Goal: Find specific page/section: Find specific page/section

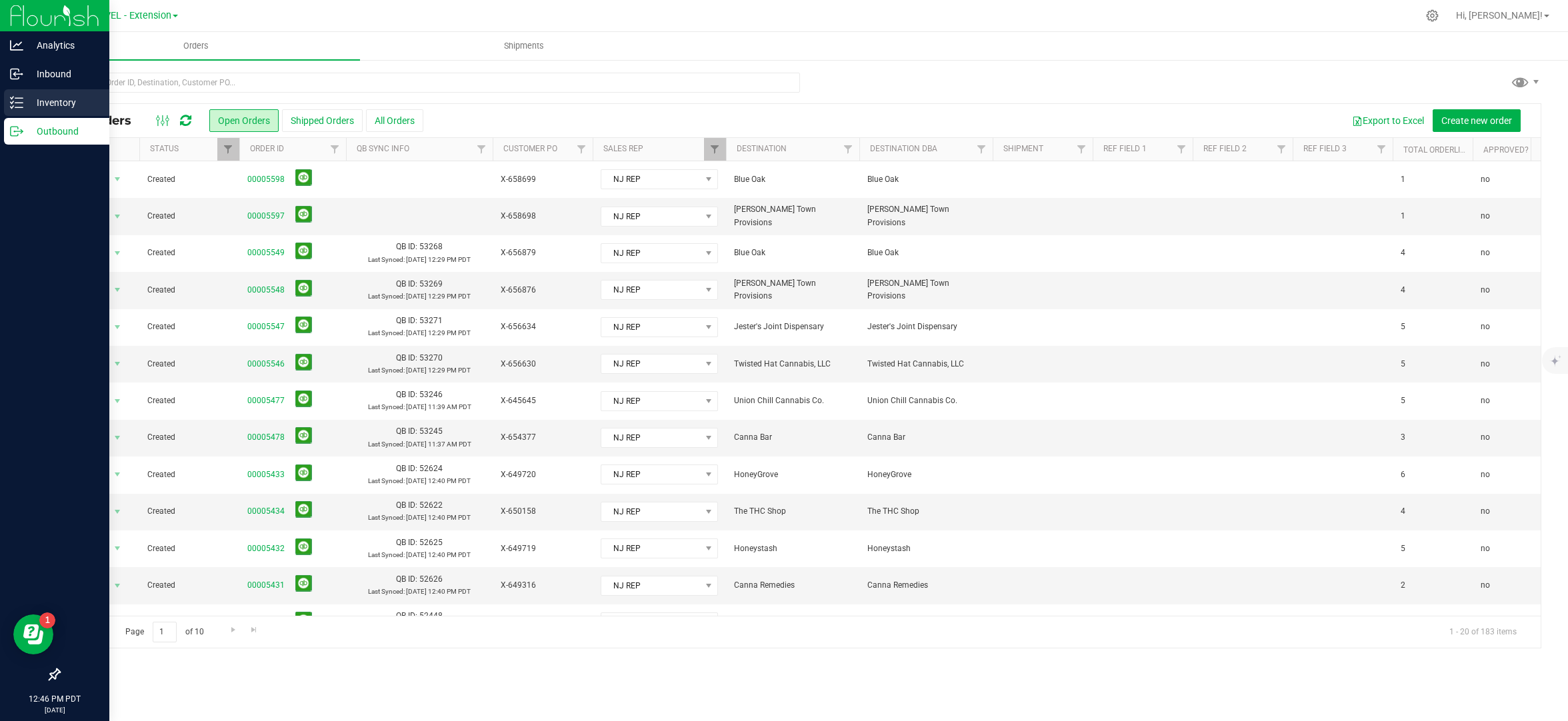
click at [29, 100] on p "Inventory" at bounding box center [63, 102] width 80 height 16
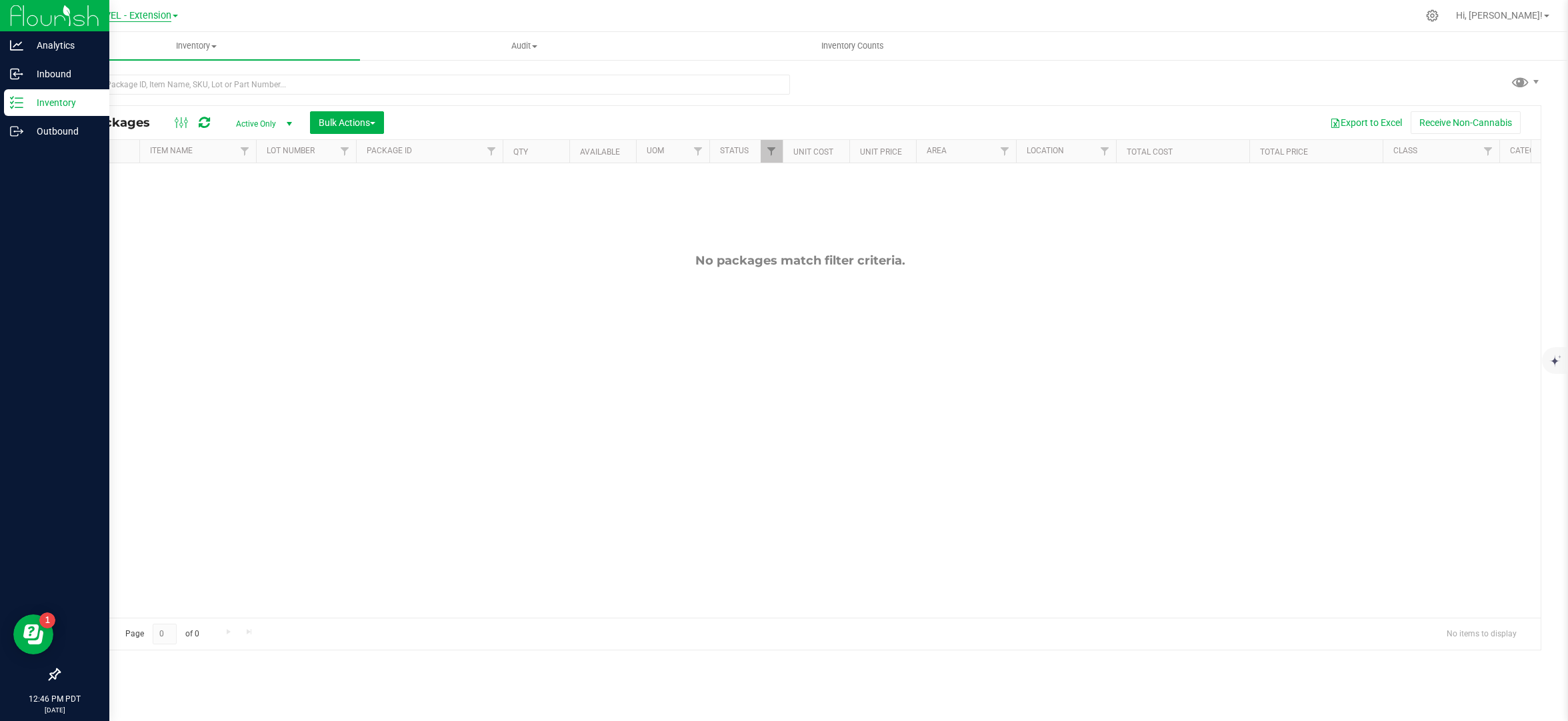
click at [166, 14] on span "LEVEL - Extension" at bounding box center [132, 16] width 78 height 12
click at [157, 81] on link "LEVEL Manufacturing" at bounding box center [136, 82] width 195 height 18
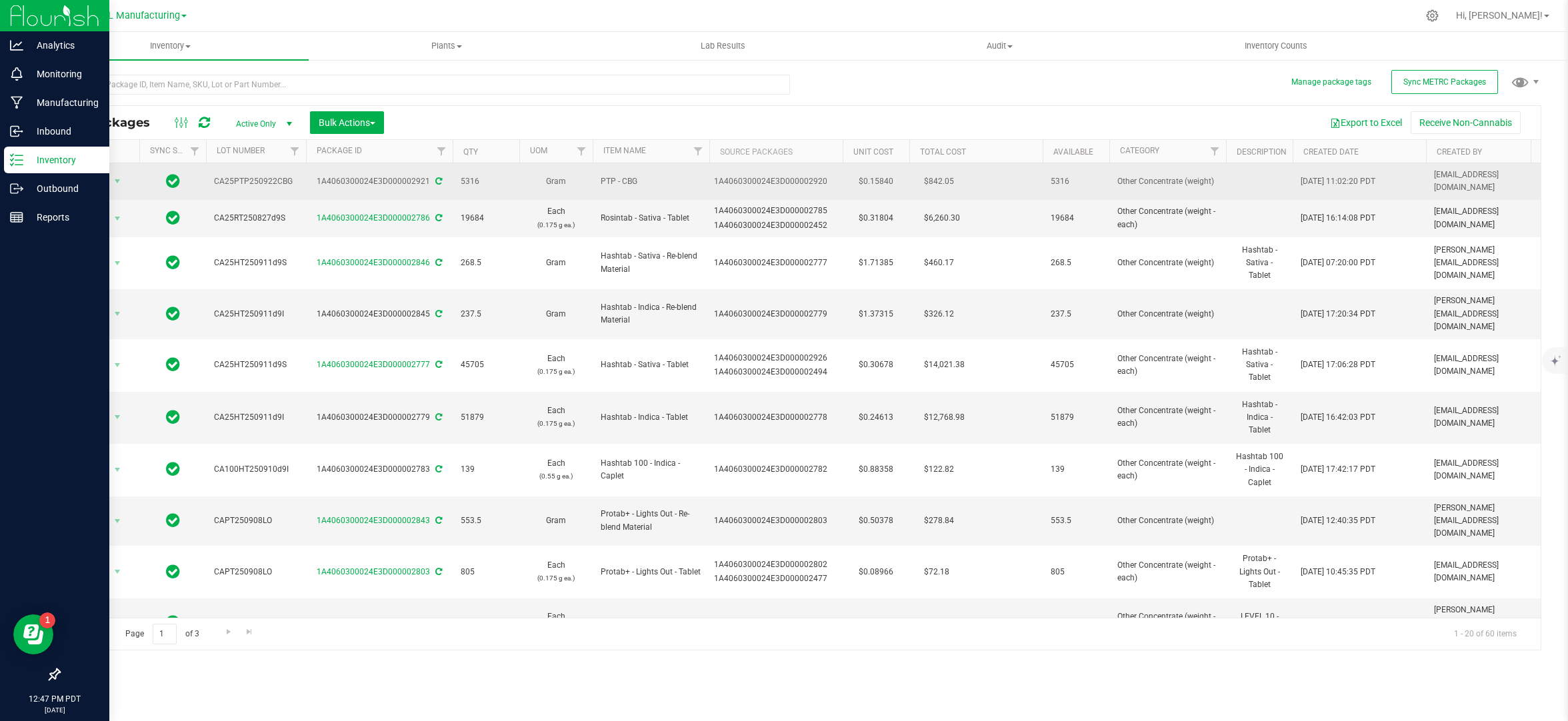
drag, startPoint x: 1071, startPoint y: 180, endPoint x: 1044, endPoint y: 179, distance: 27.0
click at [1044, 179] on td "5316" at bounding box center [1076, 182] width 67 height 37
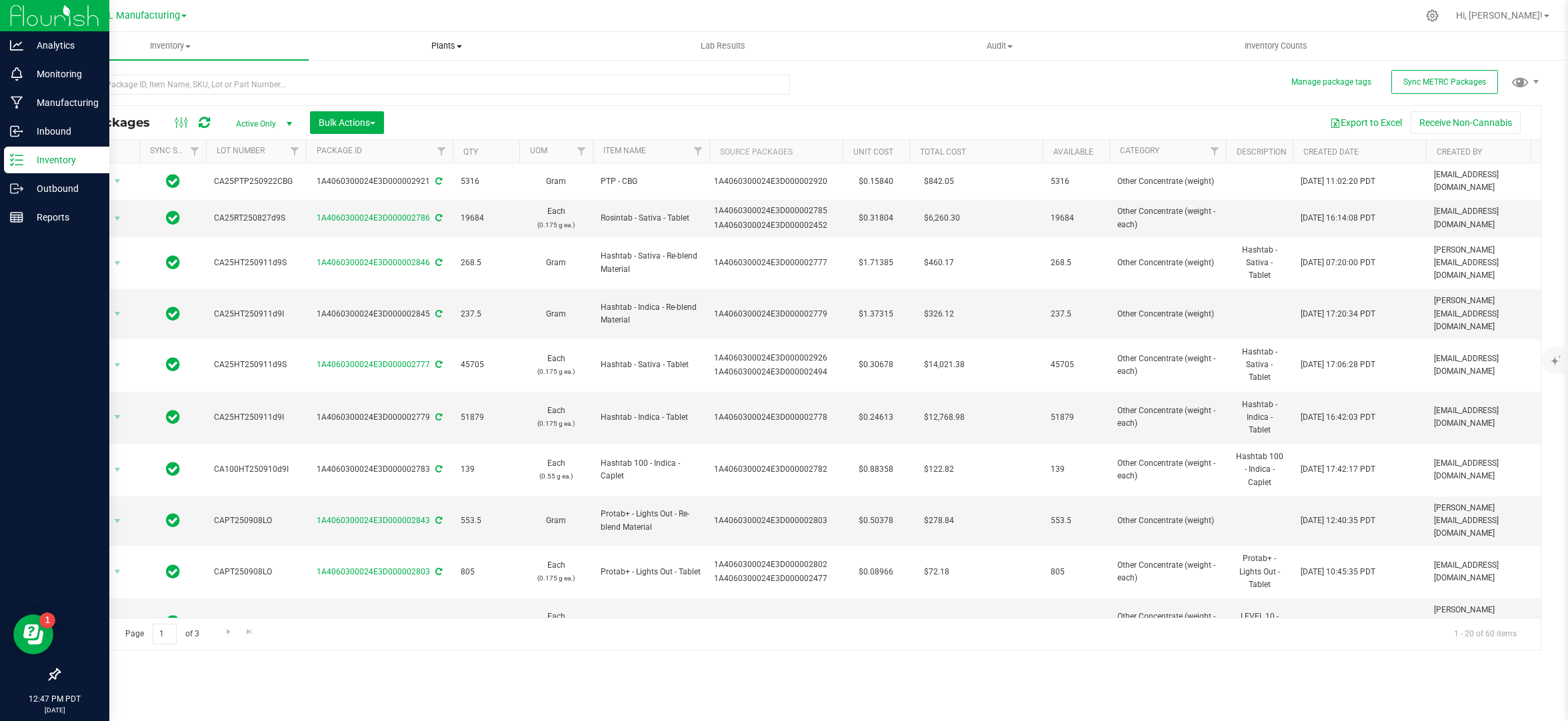
copy span "5316"
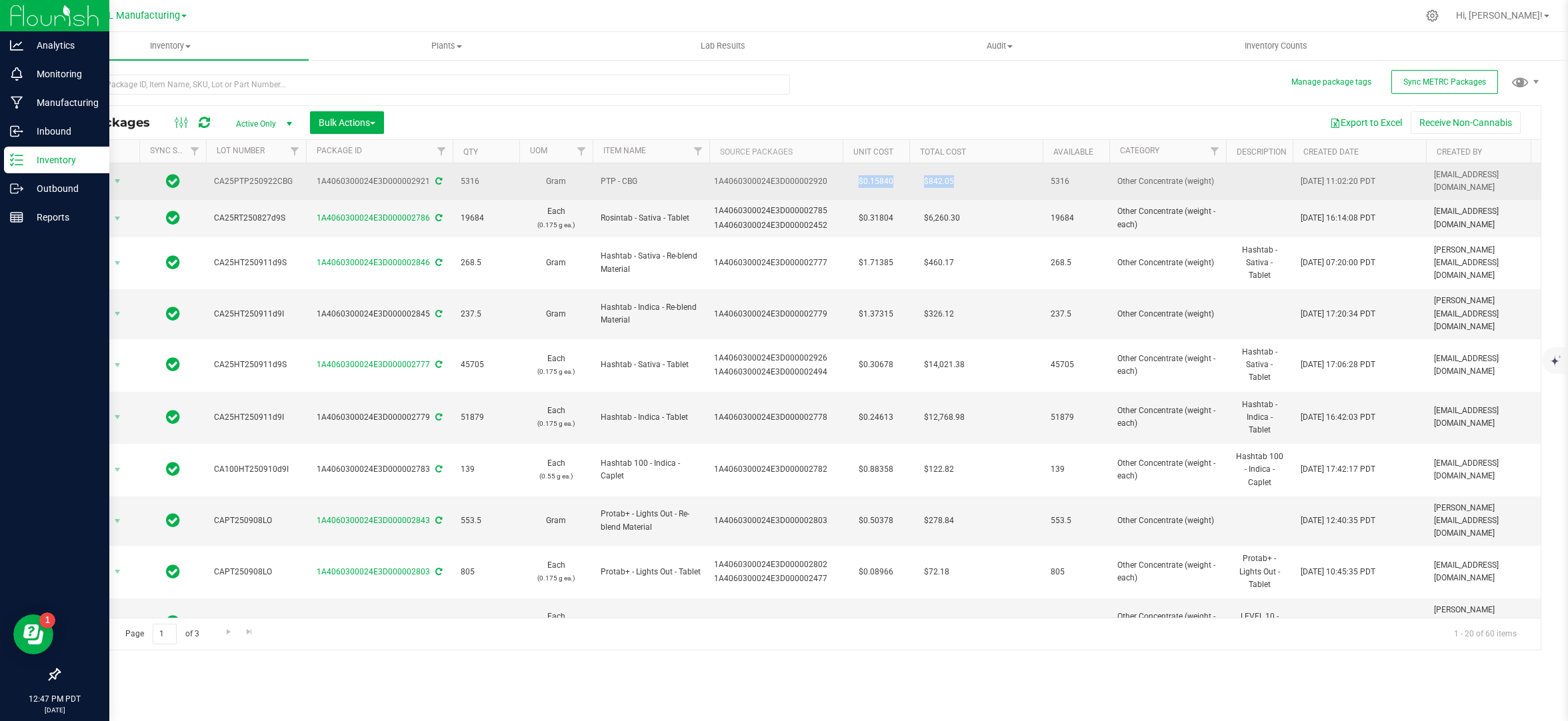
drag, startPoint x: 959, startPoint y: 178, endPoint x: 852, endPoint y: 178, distance: 107.0
click at [852, 178] on tr "Action Action Adjust qty Create package Edit attributes Global inventory Locate…" at bounding box center [1154, 182] width 2191 height 37
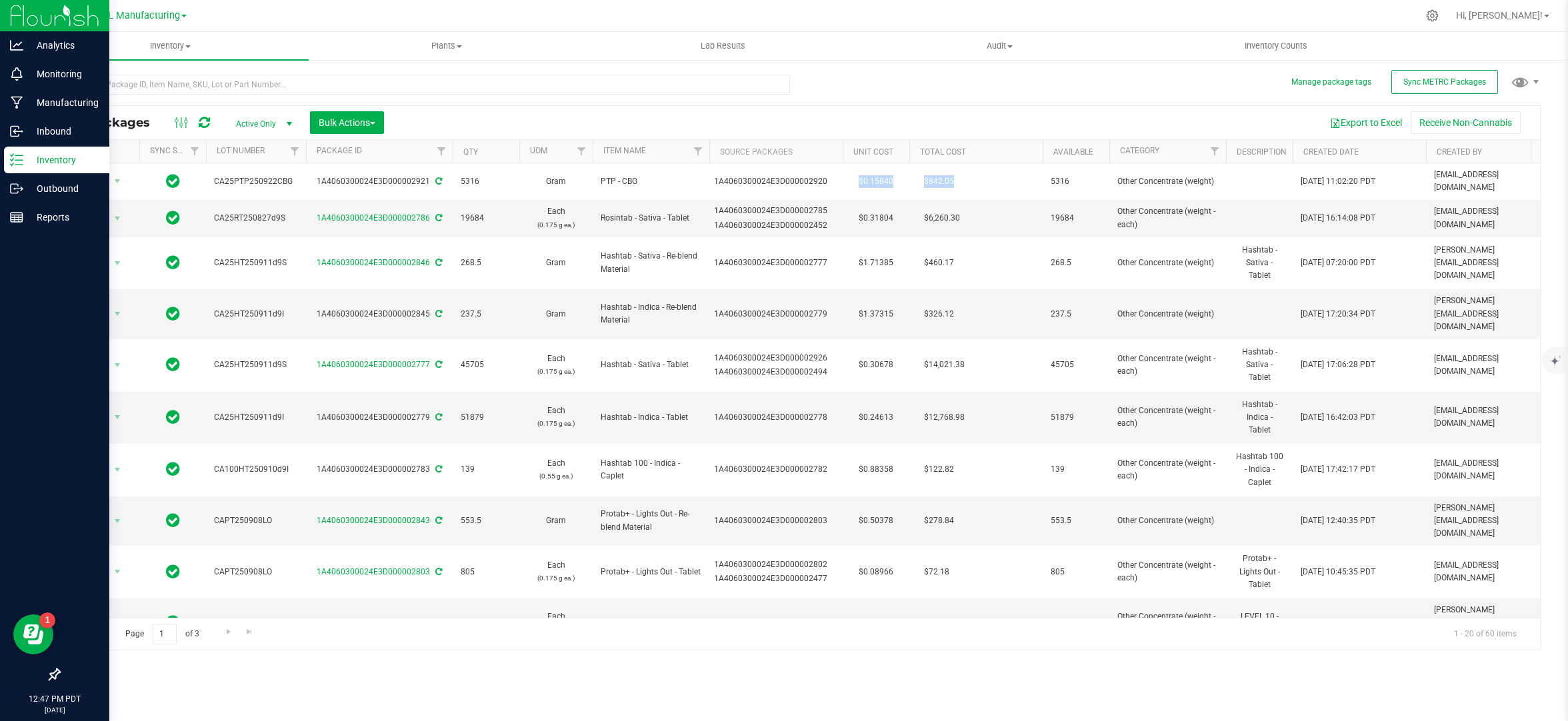
copy tr "$0.15840 $842.05"
